Goal: Task Accomplishment & Management: Manage account settings

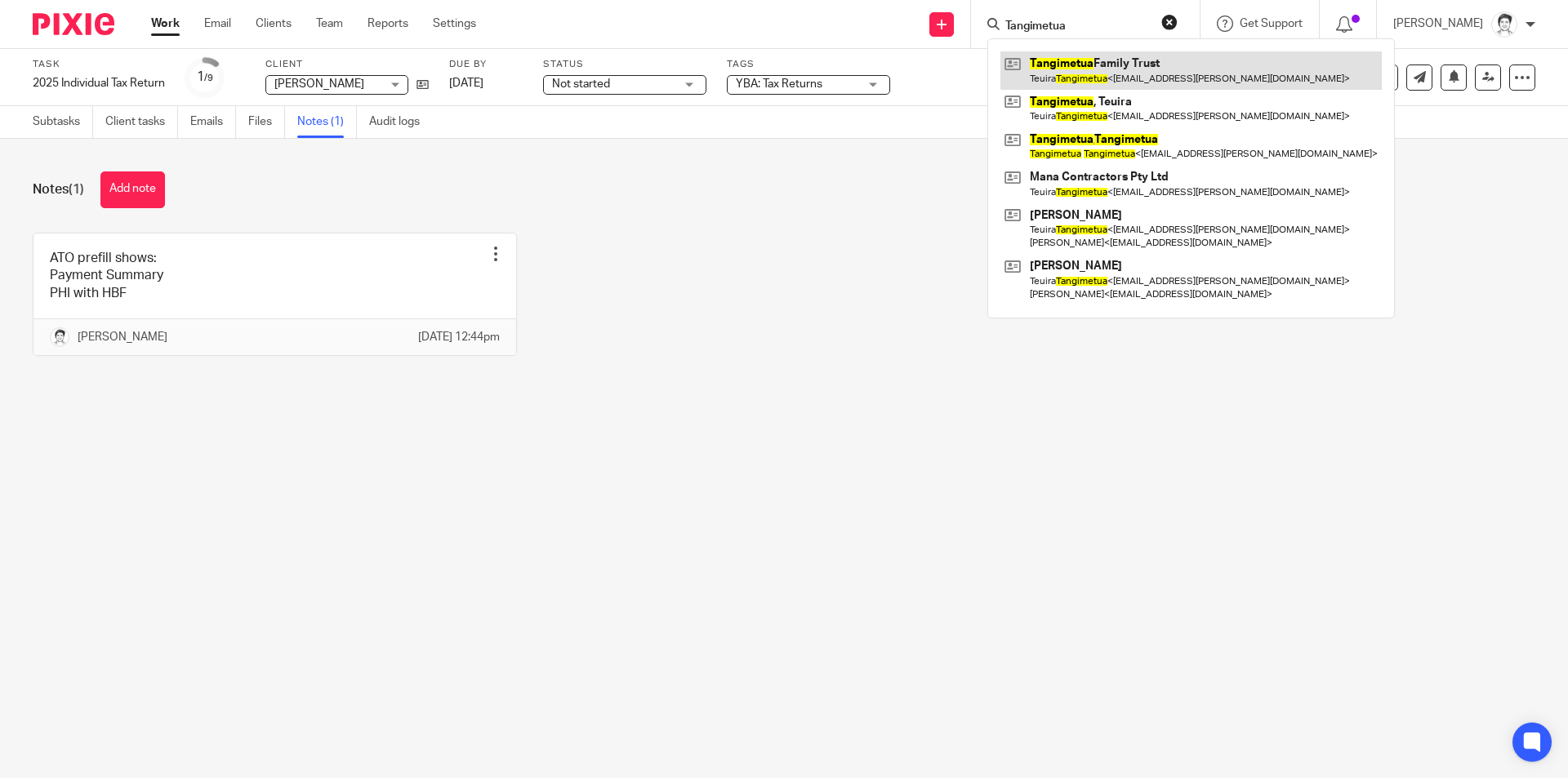
type input "Tangimetua"
click at [1174, 75] on link at bounding box center [1192, 70] width 382 height 37
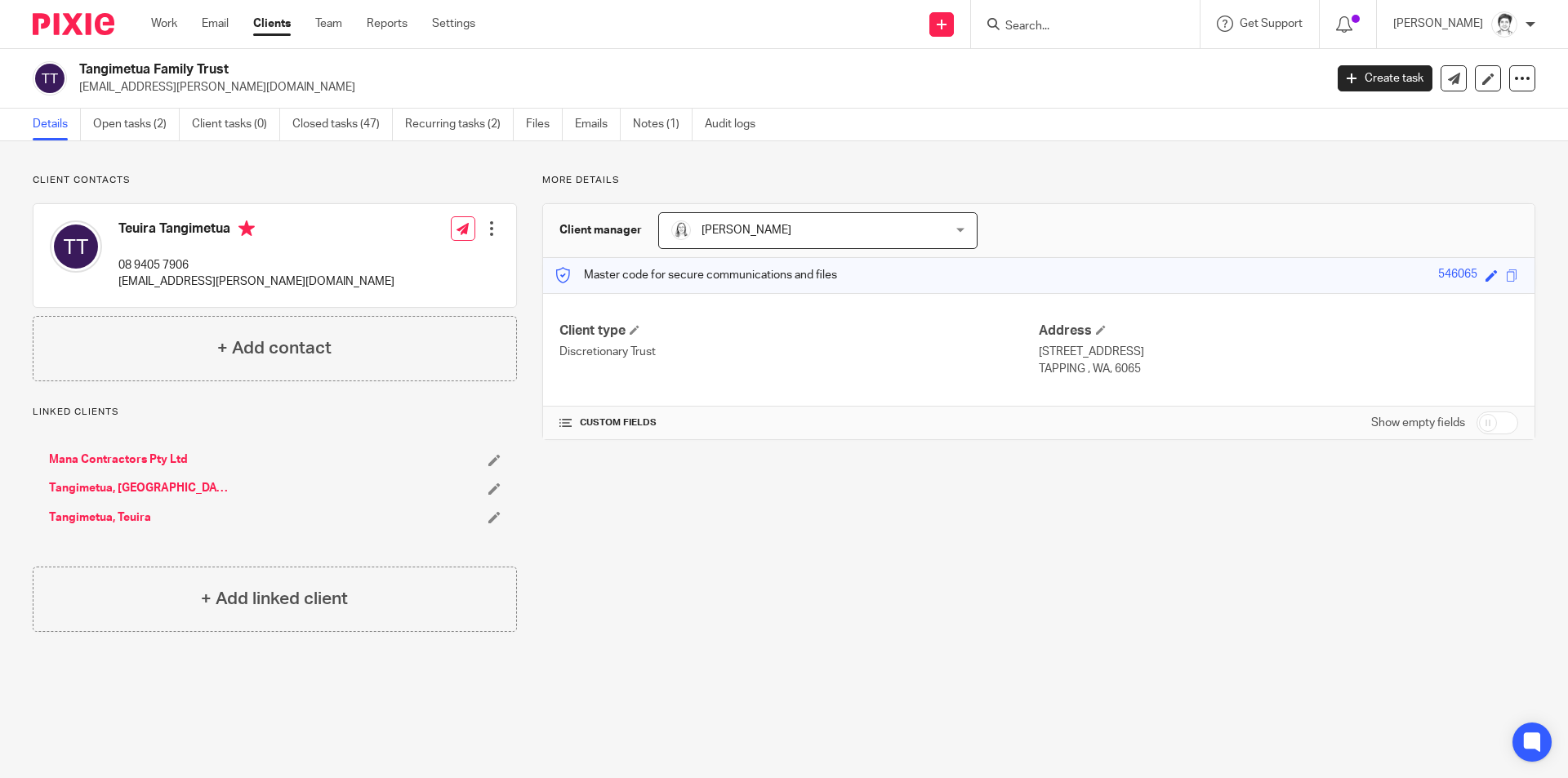
click at [1020, 31] on input "Search" at bounding box center [1077, 27] width 147 height 15
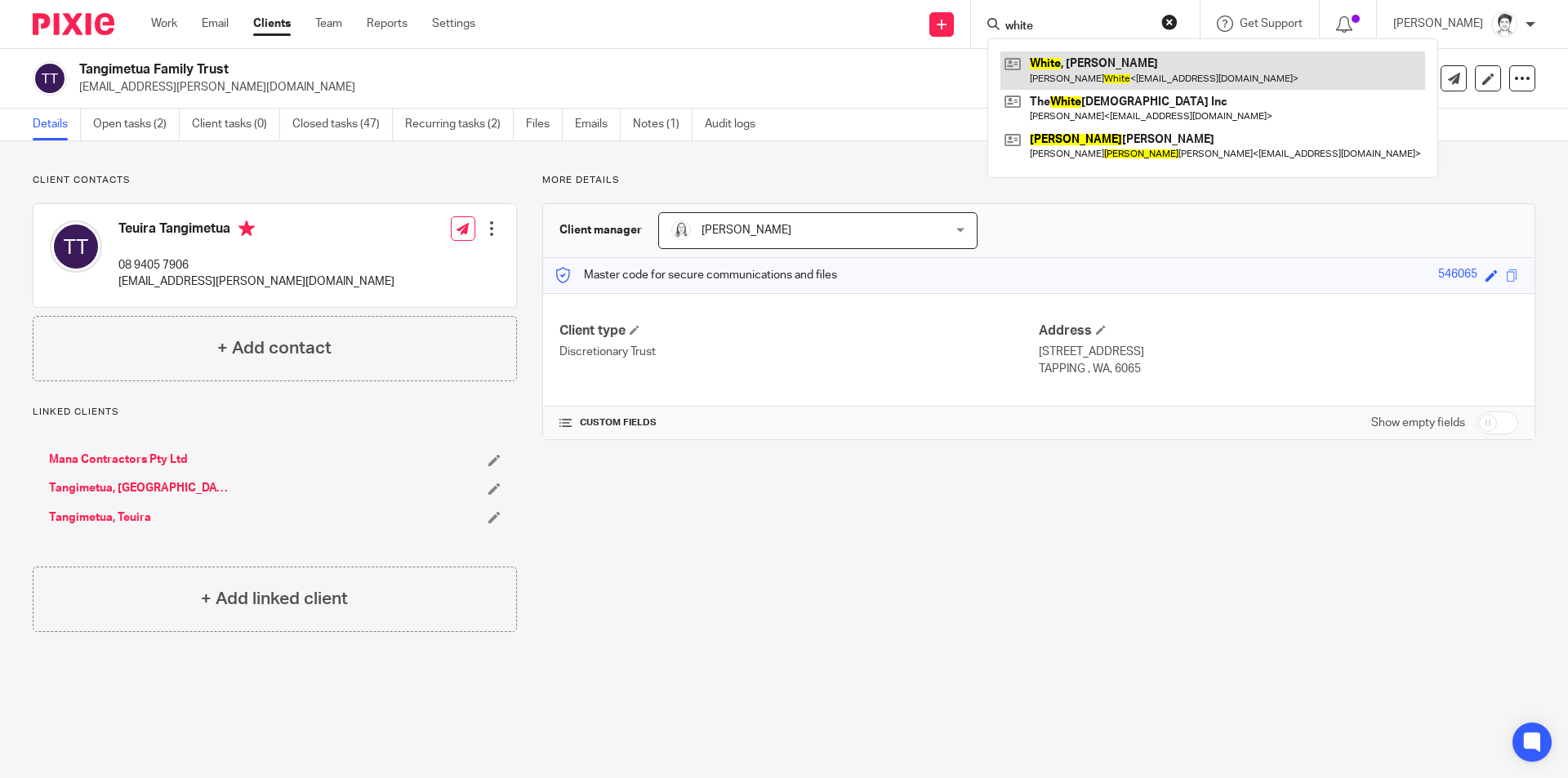
type input "white"
click at [1086, 79] on link at bounding box center [1213, 70] width 424 height 37
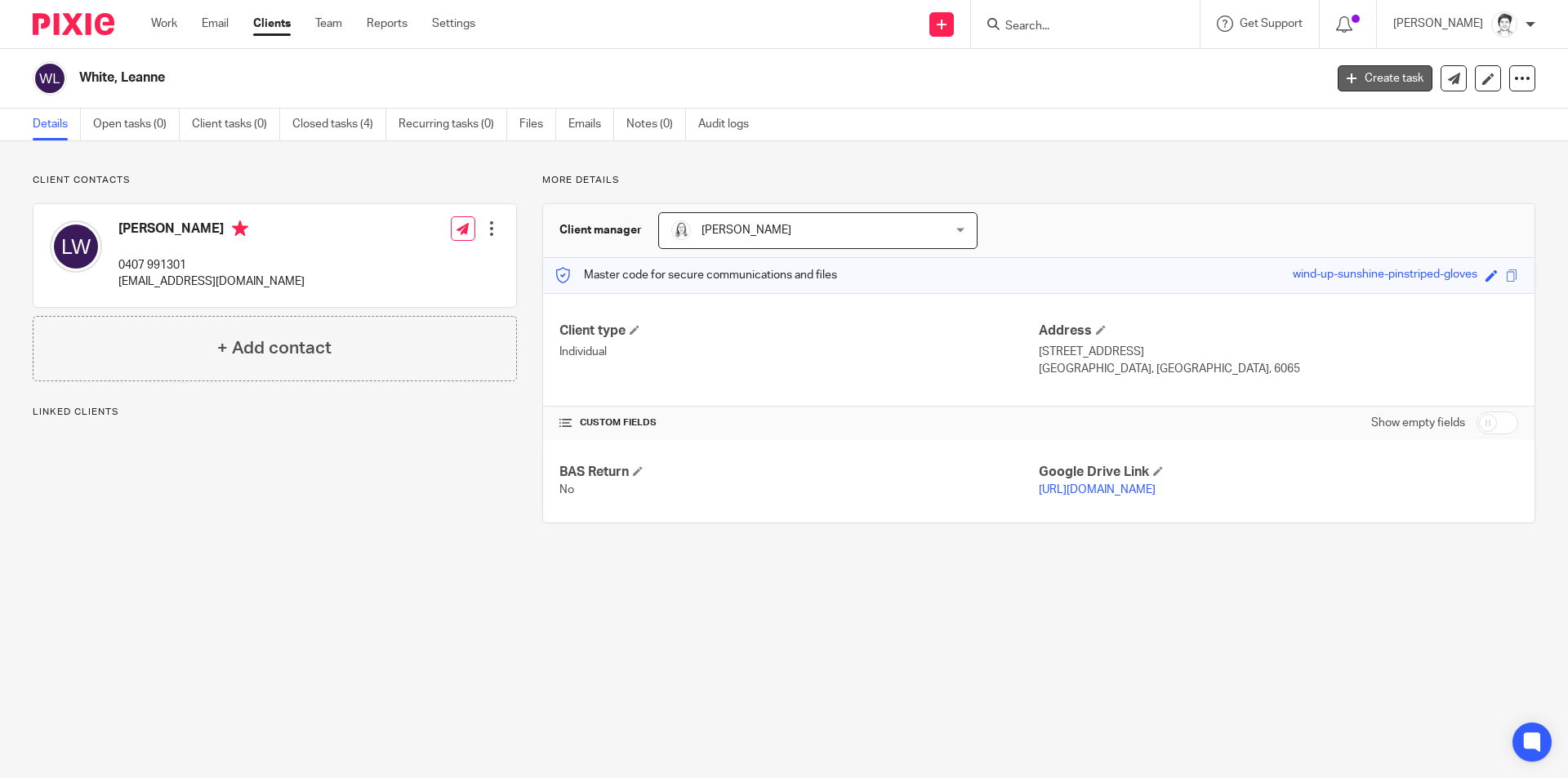
click at [1345, 76] on link "Create task" at bounding box center [1385, 78] width 95 height 26
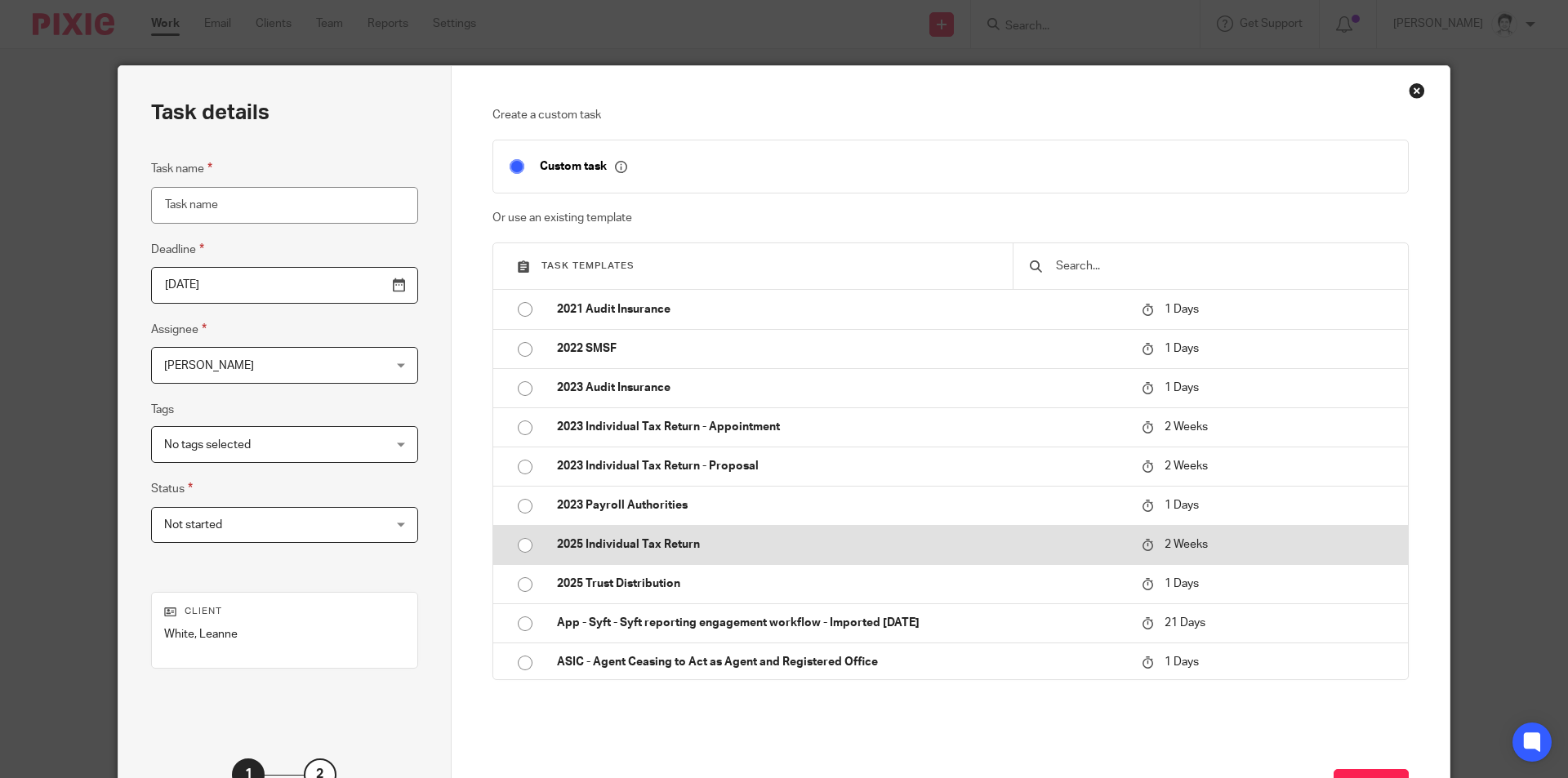
click at [673, 539] on p "2025 Individual Tax Return" at bounding box center [841, 544] width 568 height 16
type input "2025-09-30"
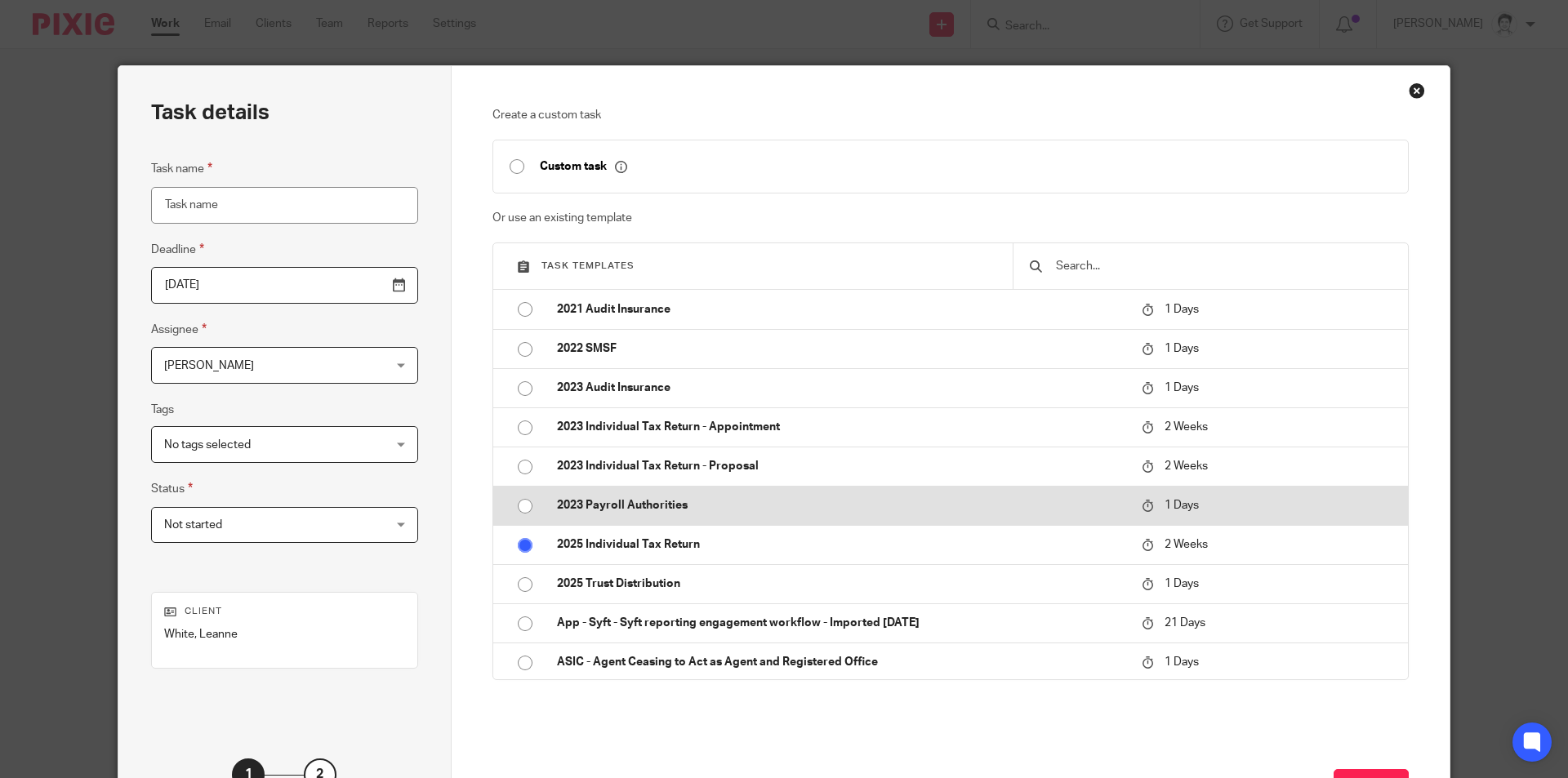
type input "2025 Individual Tax Return"
checkbox input "false"
radio input "true"
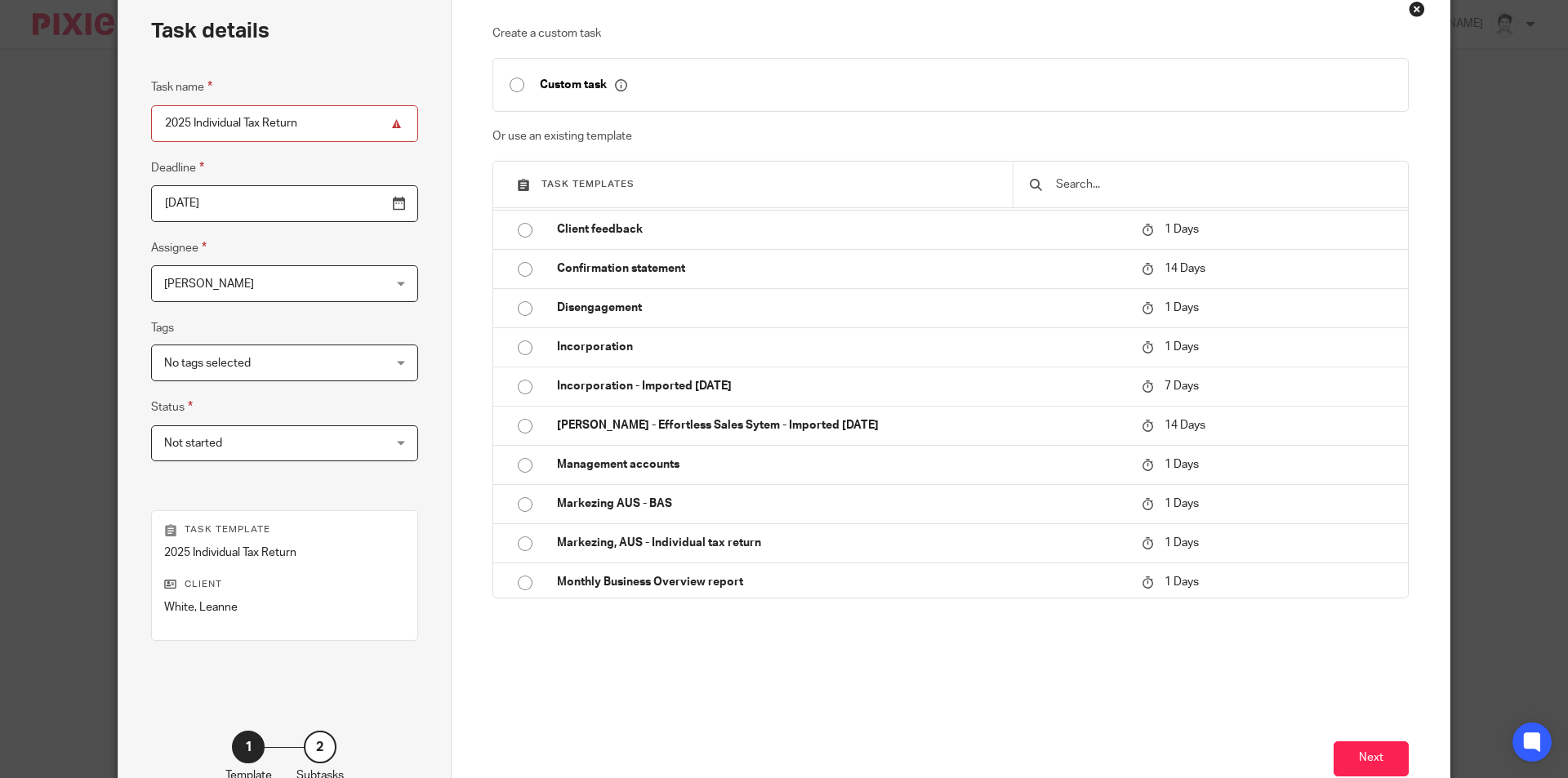
scroll to position [653, 0]
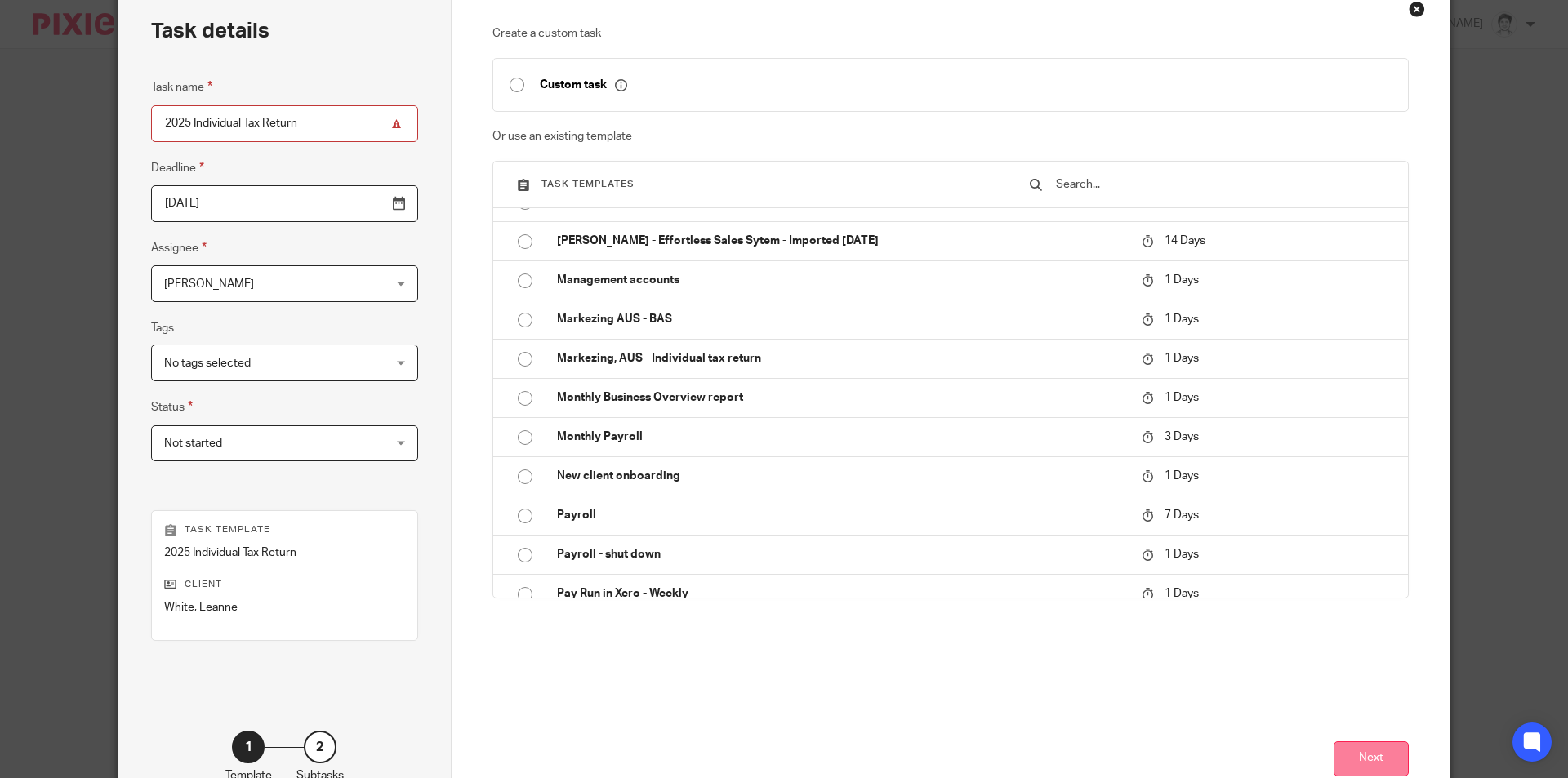
click at [1374, 758] on button "Next" at bounding box center [1371, 759] width 75 height 35
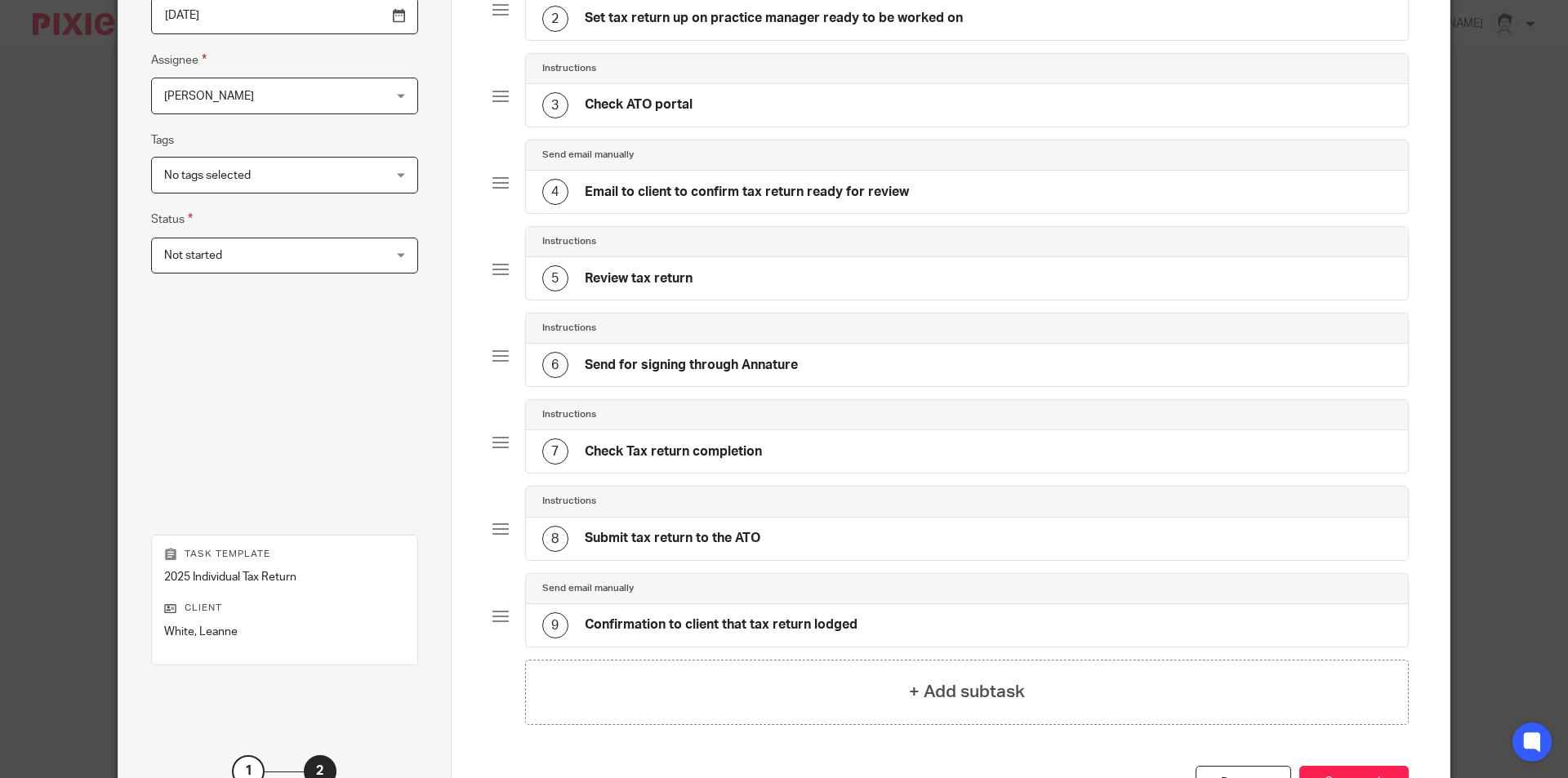
scroll to position [326, 0]
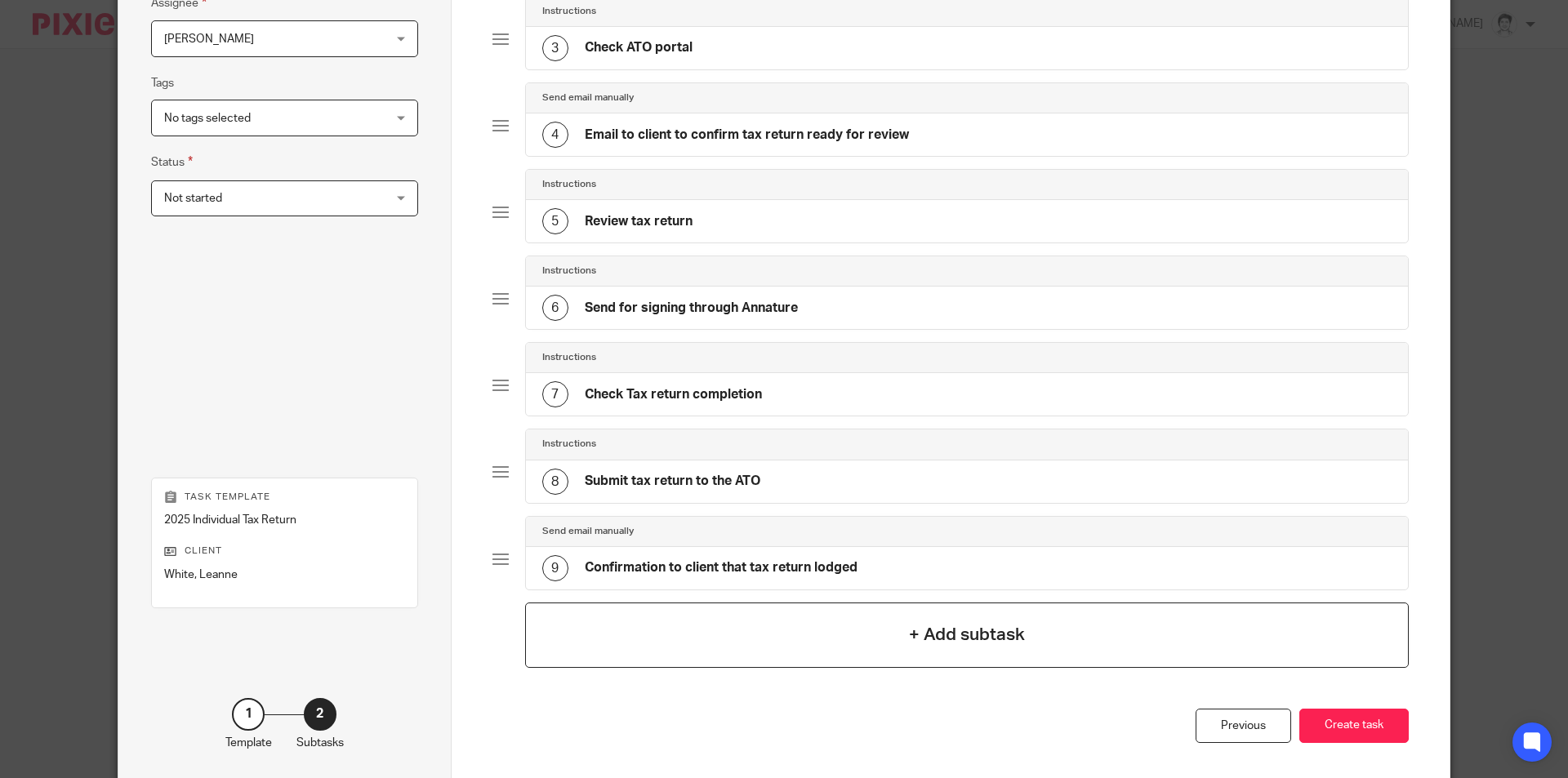
click at [1356, 727] on button "Create task" at bounding box center [1354, 726] width 109 height 35
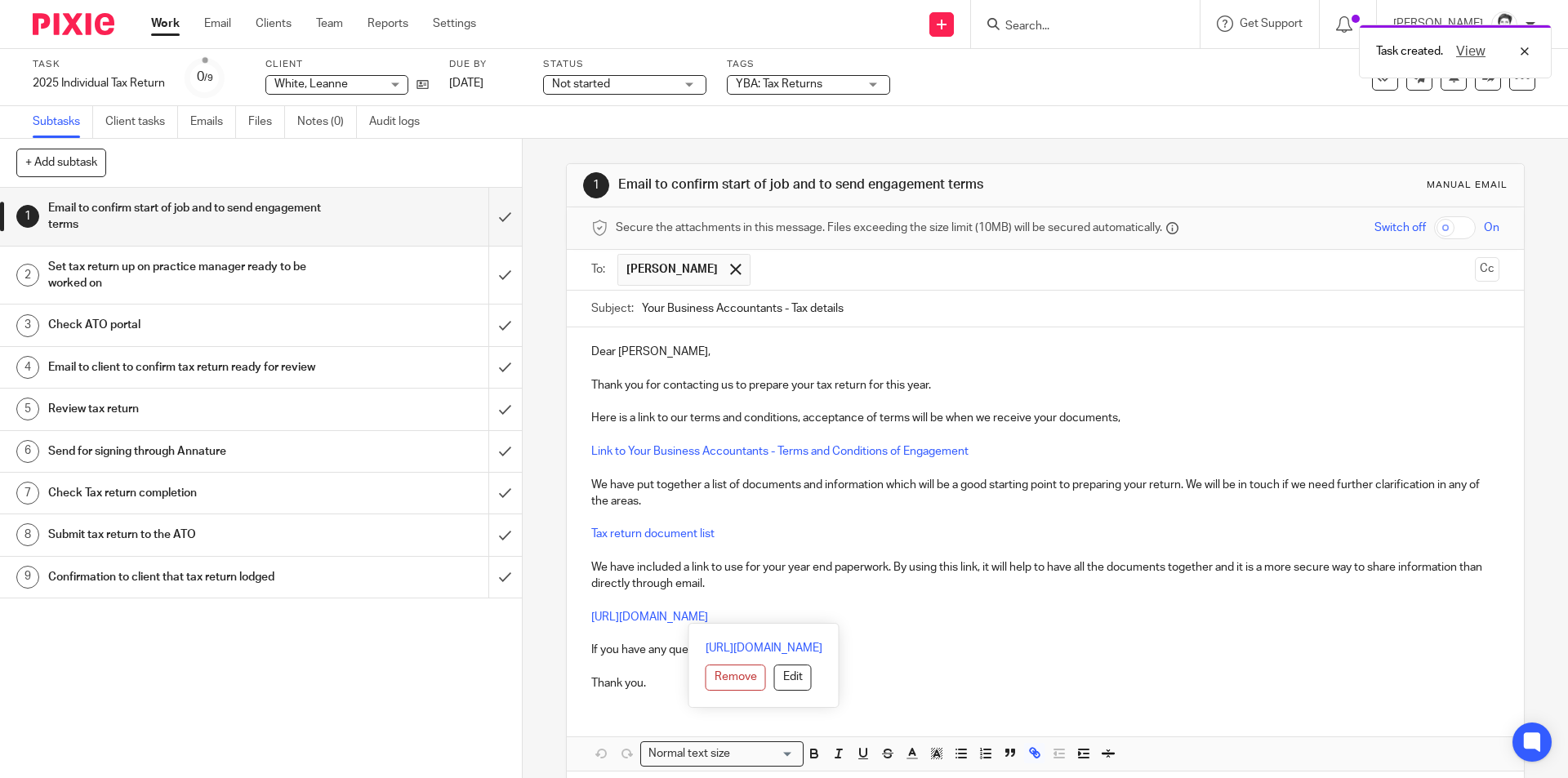
drag, startPoint x: 951, startPoint y: 617, endPoint x: 608, endPoint y: 659, distance: 345.6
click at [573, 616] on div "Dear Leanne, Thank you for contacting us to prepare your tax return for this ye…" at bounding box center [1045, 515] width 956 height 376
click at [774, 686] on button "Edit" at bounding box center [793, 677] width 37 height 26
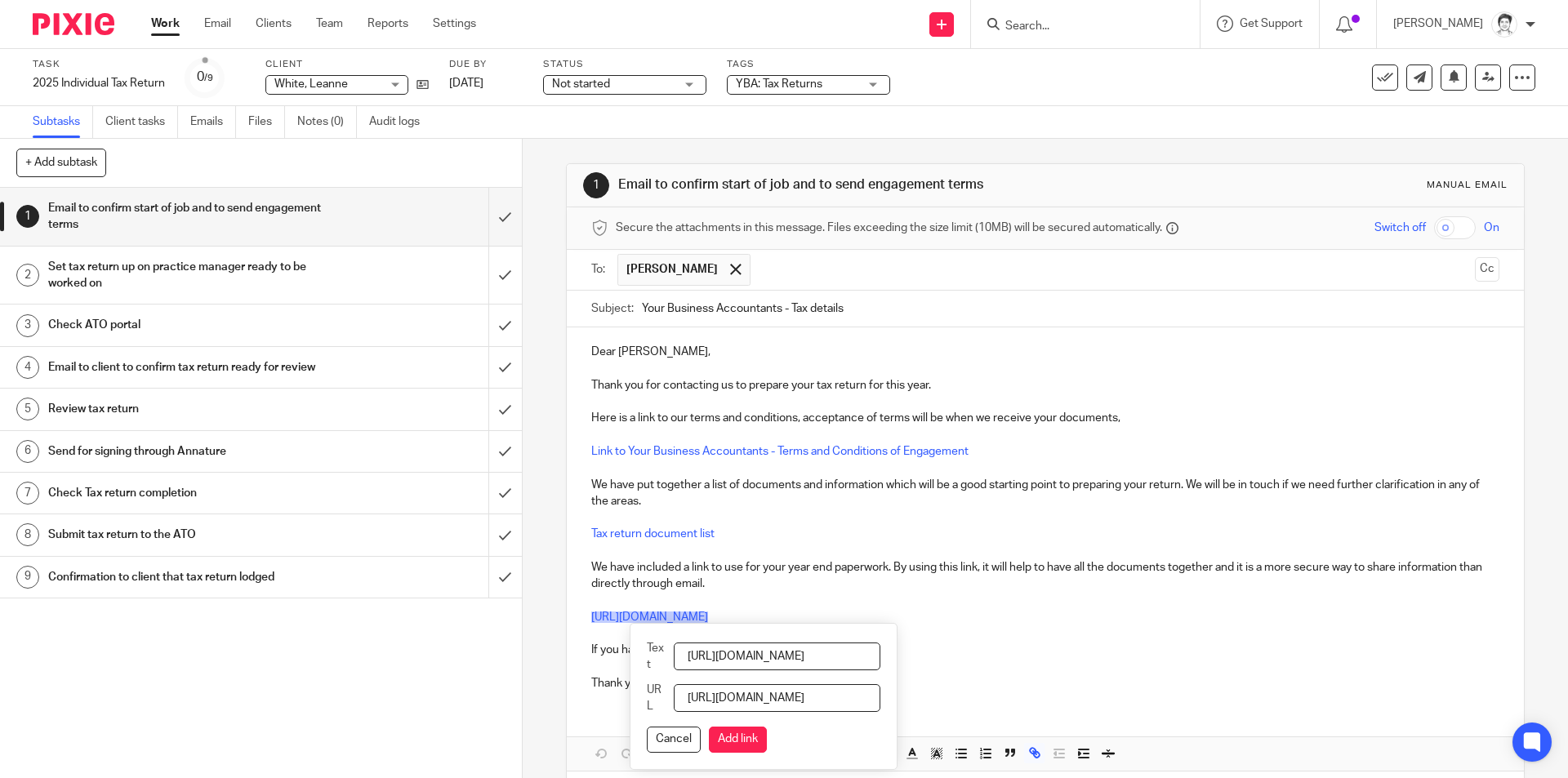
scroll to position [0, 202]
drag, startPoint x: 694, startPoint y: 653, endPoint x: 1323, endPoint y: 703, distance: 631.0
click at [1323, 703] on div "Dear Leanne, Thank you for contacting us to prepare your tax return for this ye…" at bounding box center [1045, 549] width 956 height 444
type input "Please upload here"
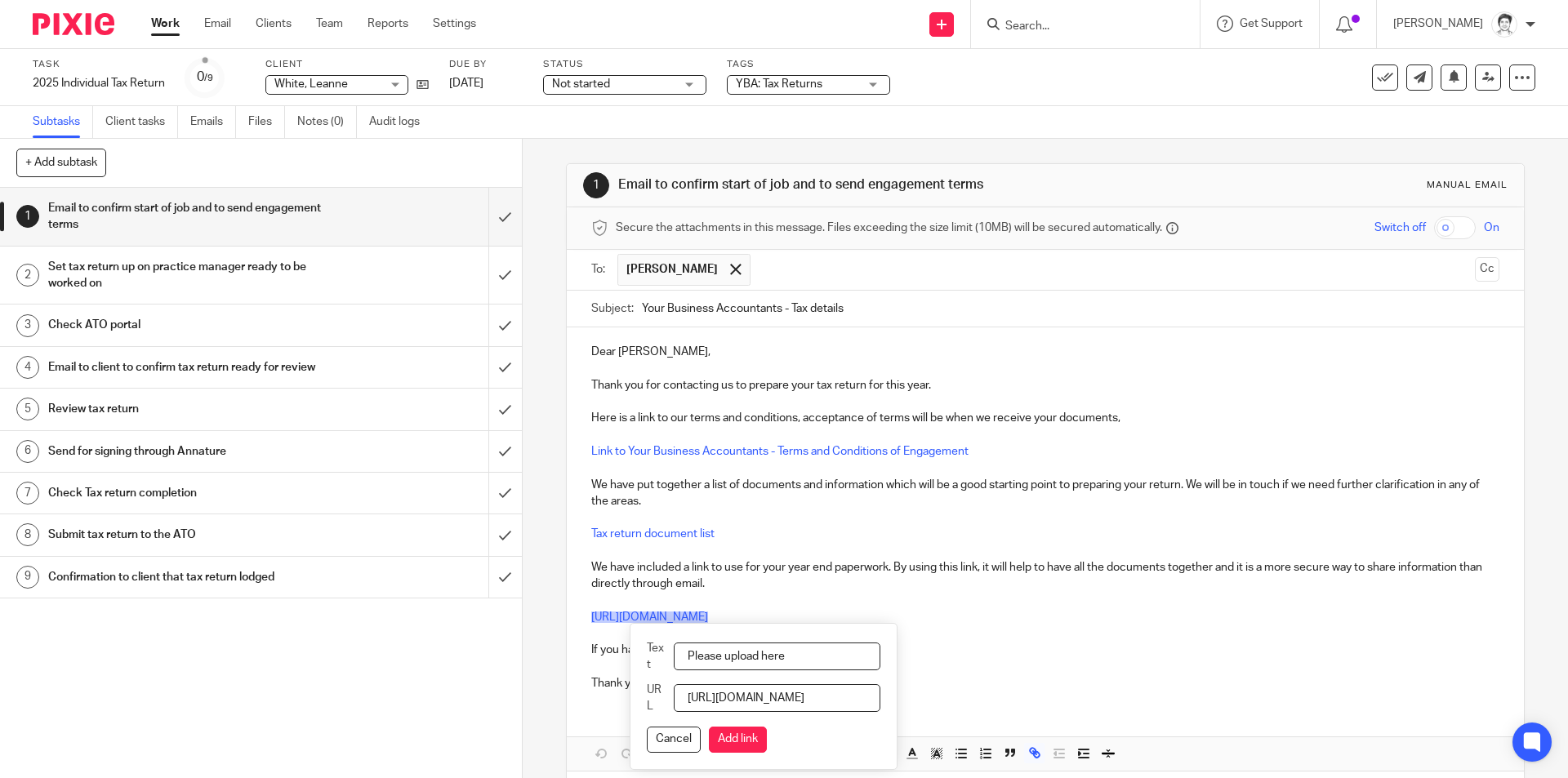
drag, startPoint x: 767, startPoint y: 739, endPoint x: 1121, endPoint y: 610, distance: 376.8
click at [767, 739] on button "Add link" at bounding box center [738, 740] width 58 height 26
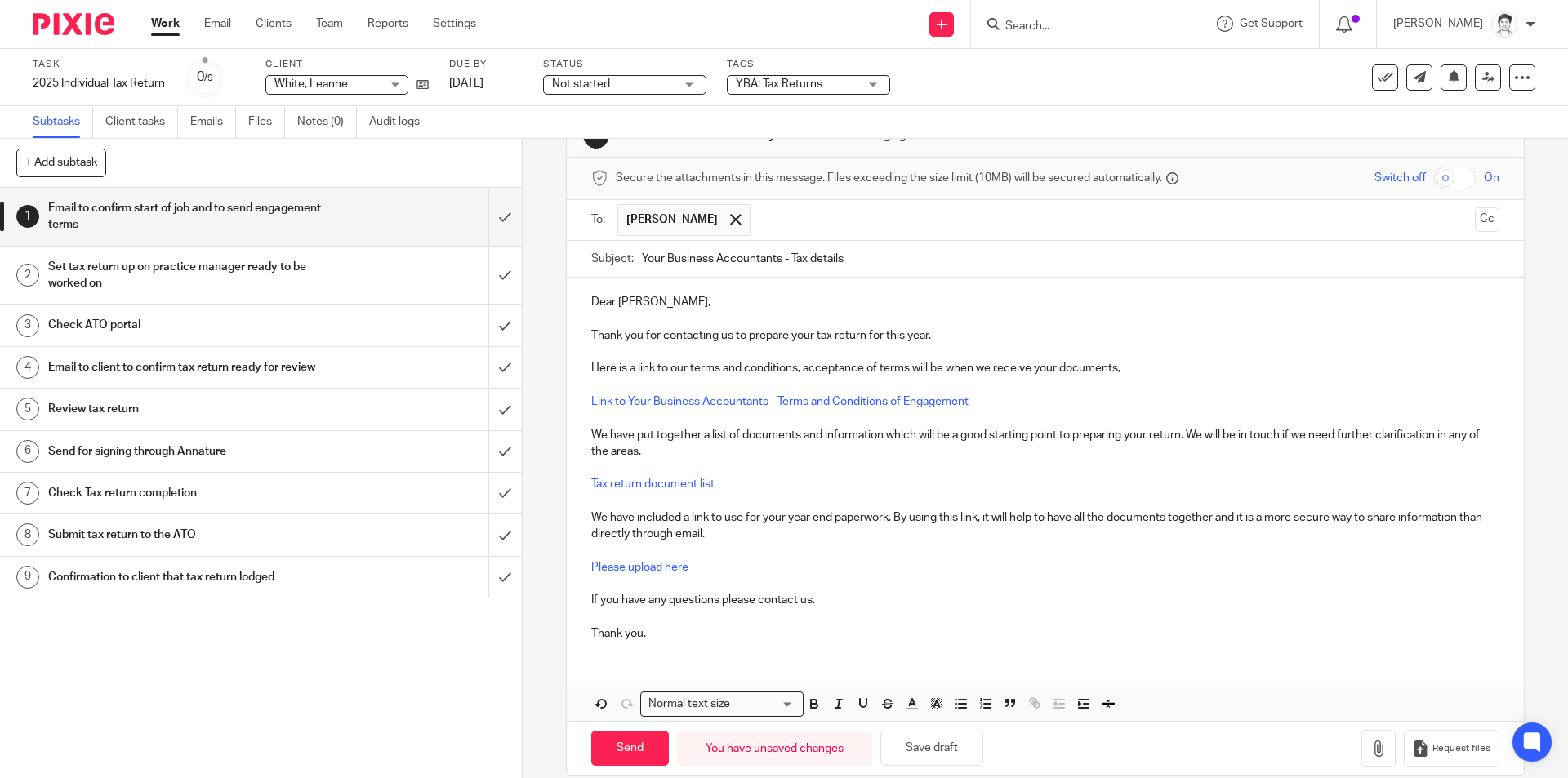
scroll to position [72, 0]
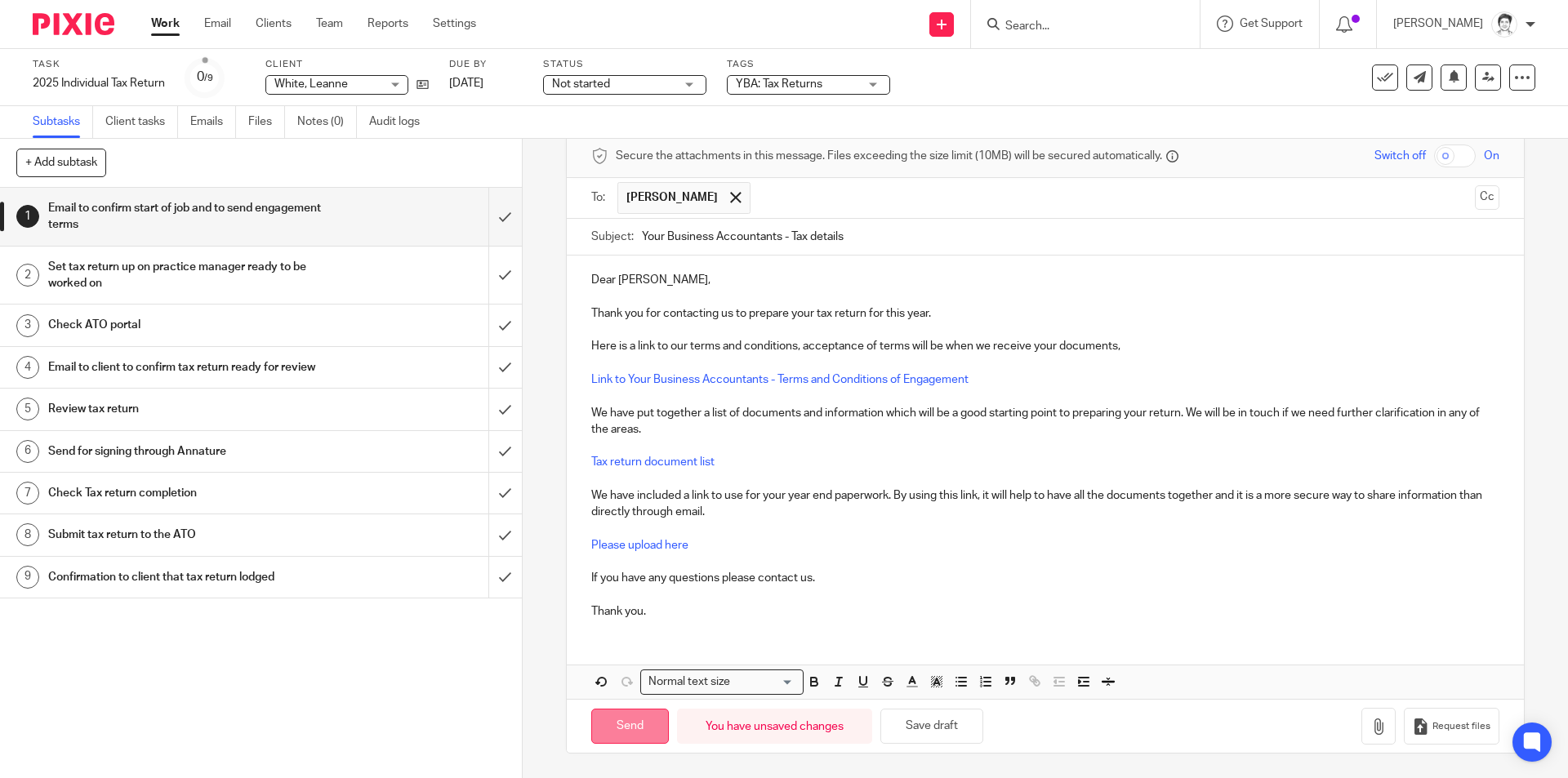
click at [651, 732] on input "Send" at bounding box center [630, 726] width 77 height 35
type input "Sent"
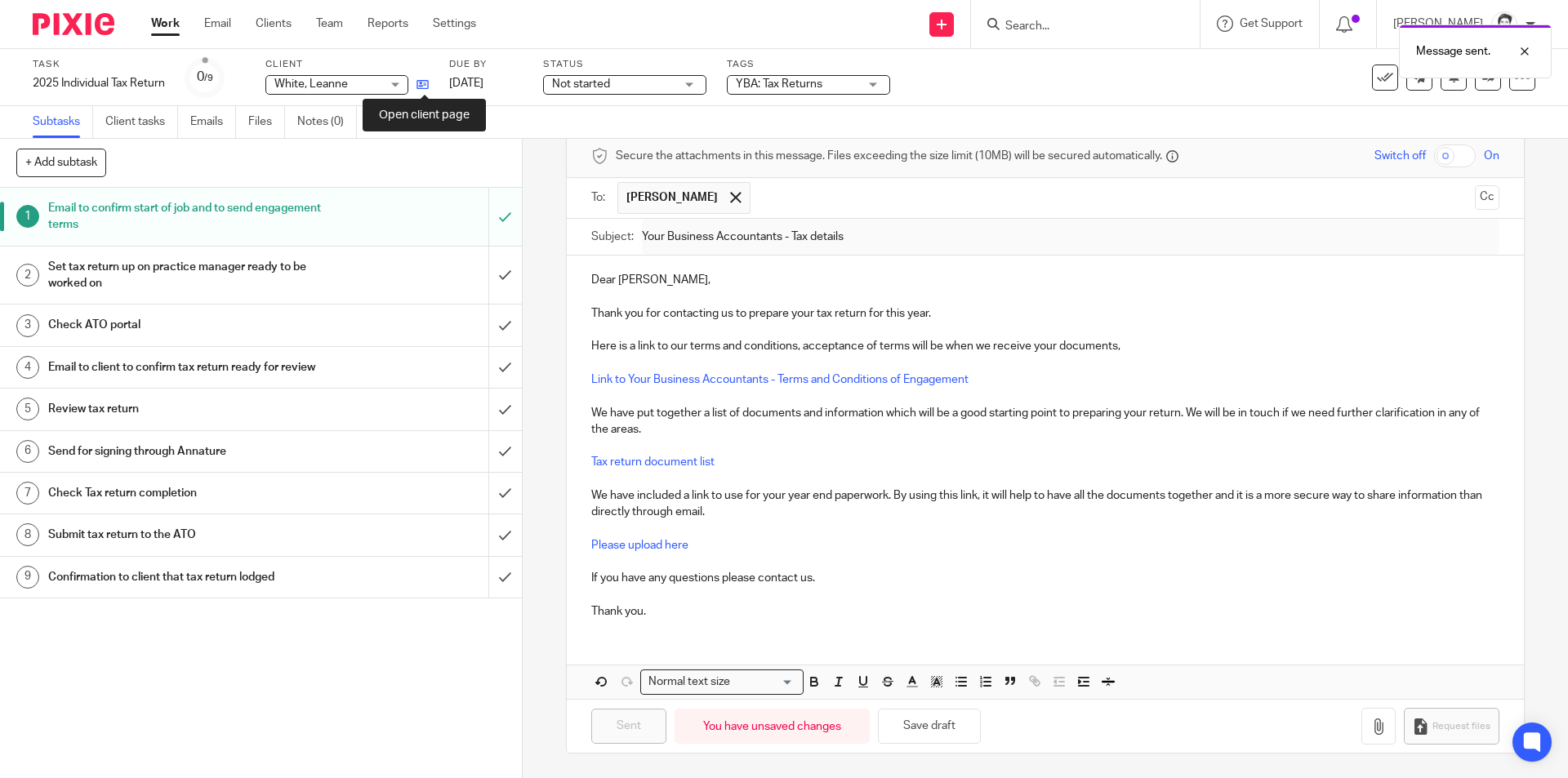
click at [423, 85] on icon at bounding box center [422, 84] width 12 height 12
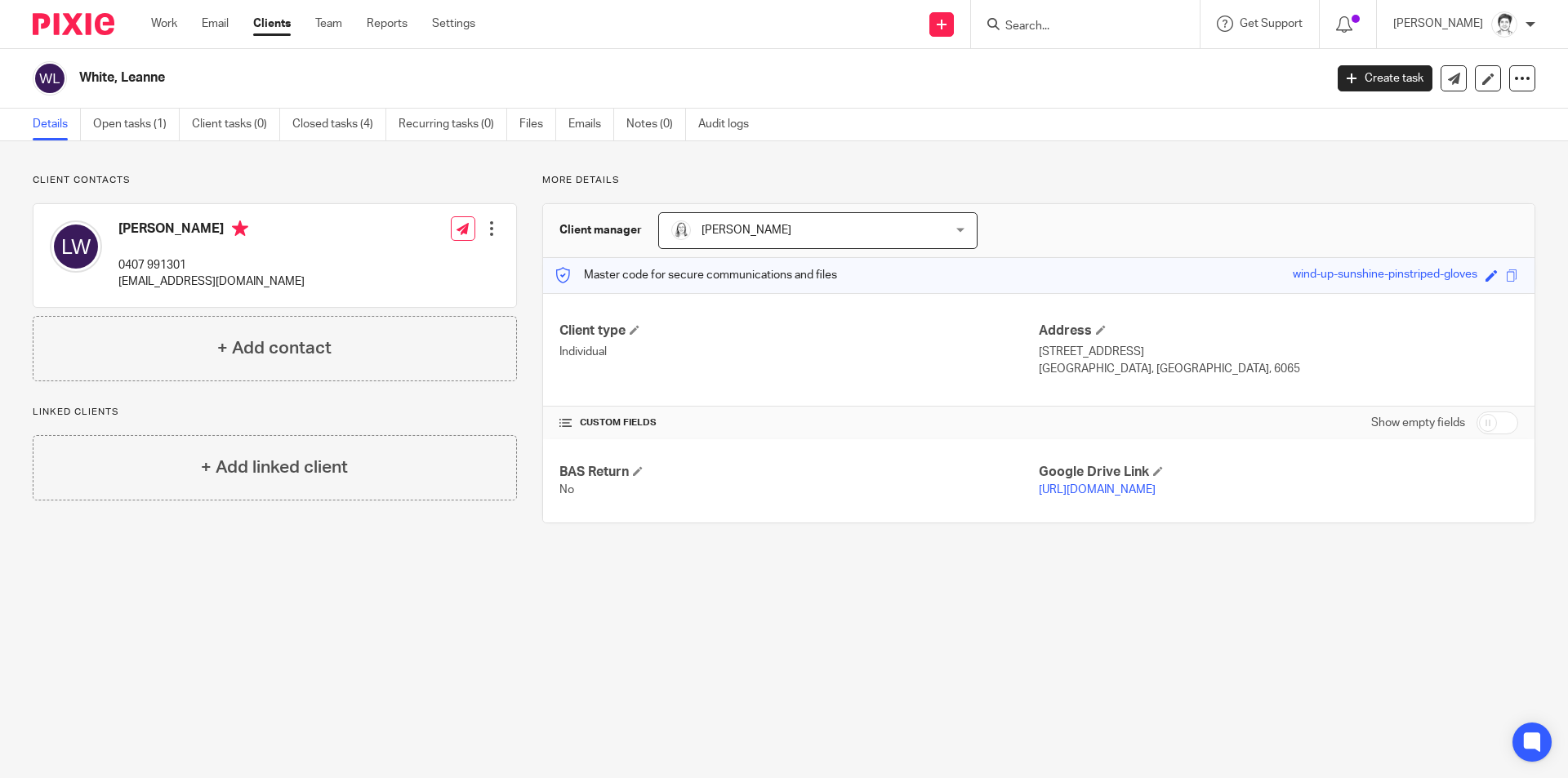
click at [1041, 28] on input "Search" at bounding box center [1077, 27] width 147 height 15
click at [1035, 28] on input "Search" at bounding box center [1077, 27] width 147 height 15
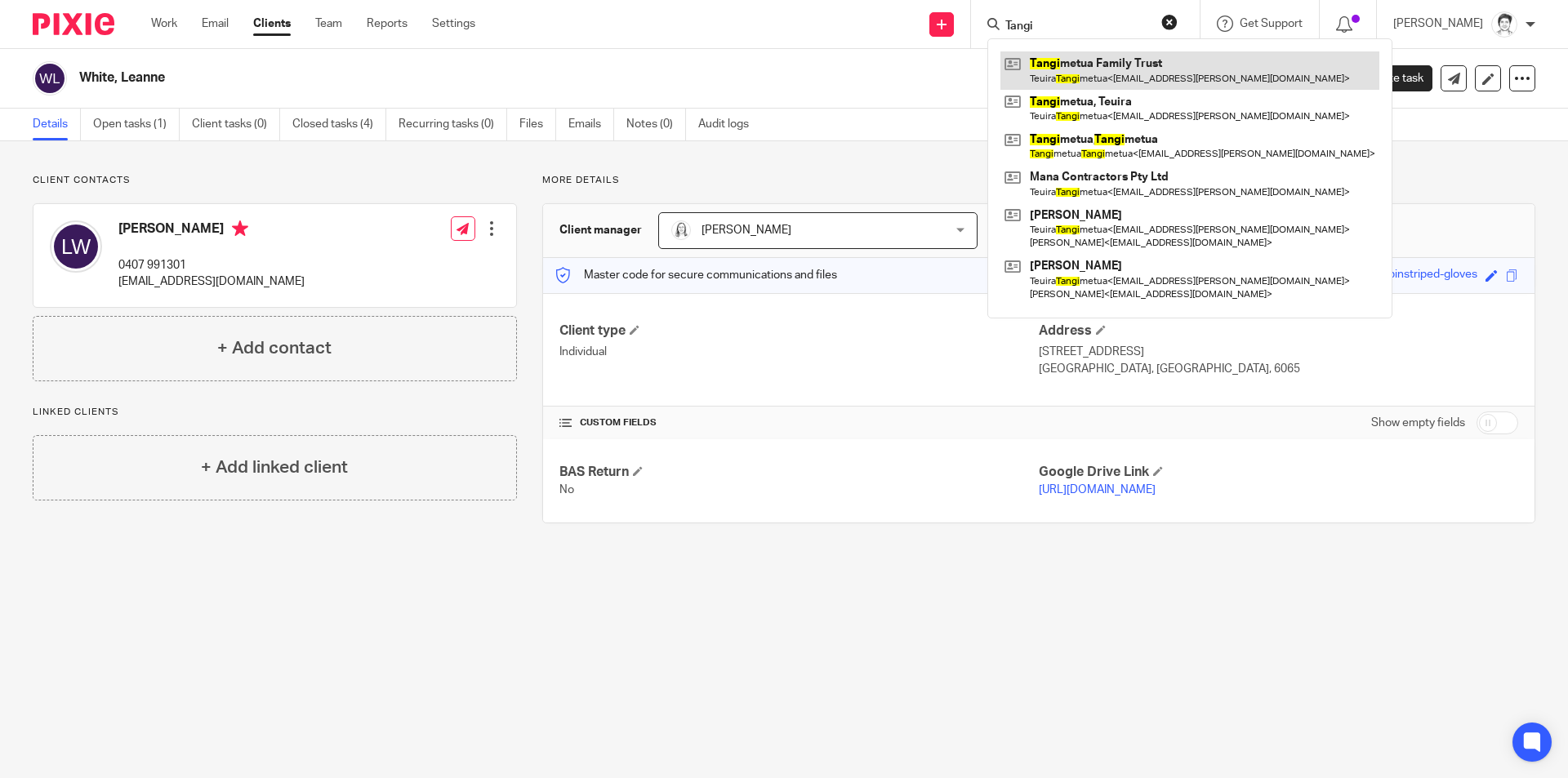
type input "Tangi"
click at [1122, 78] on link at bounding box center [1190, 70] width 379 height 37
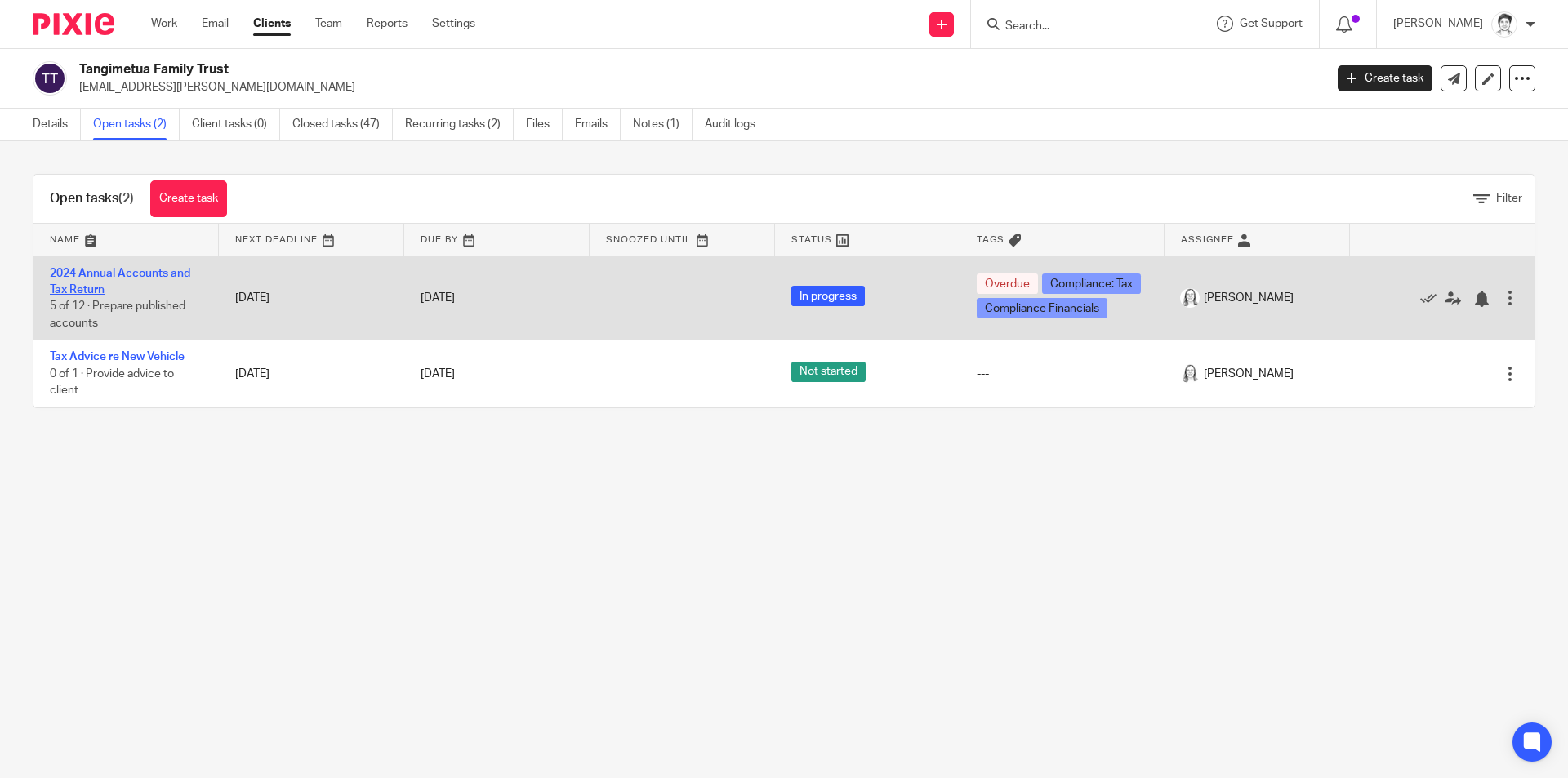
click at [118, 270] on link "2024 Annual Accounts and Tax Return" at bounding box center [120, 282] width 141 height 28
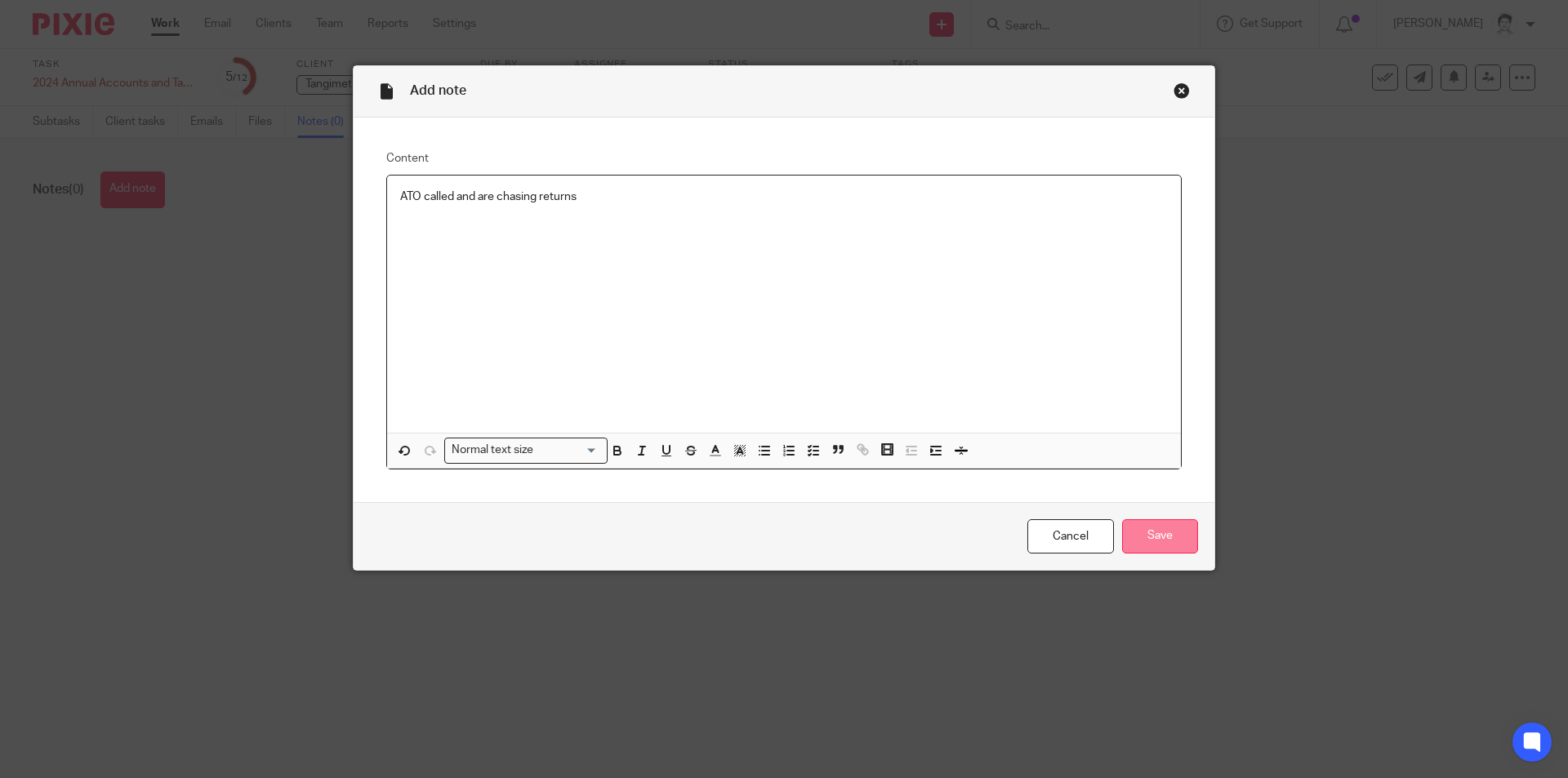
click at [1149, 537] on input "Save" at bounding box center [1161, 537] width 76 height 35
